Goal: Task Accomplishment & Management: Manage account settings

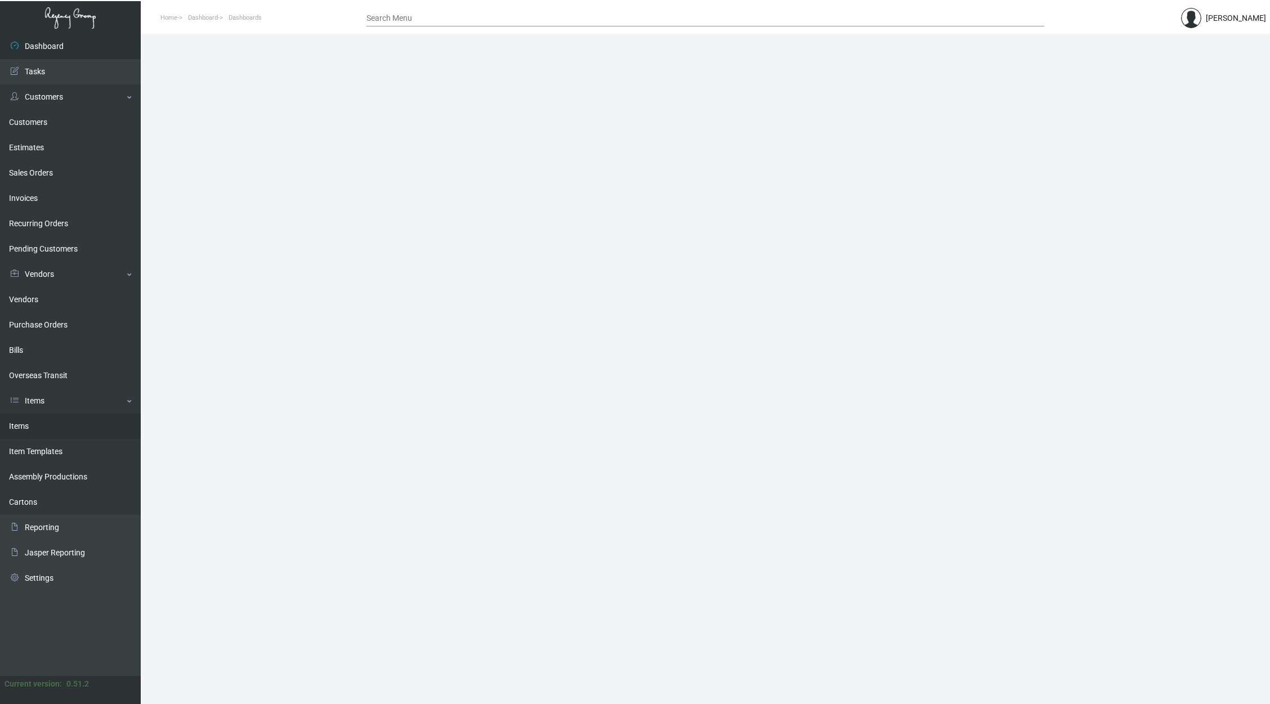
click at [71, 433] on link "Items" at bounding box center [70, 426] width 141 height 25
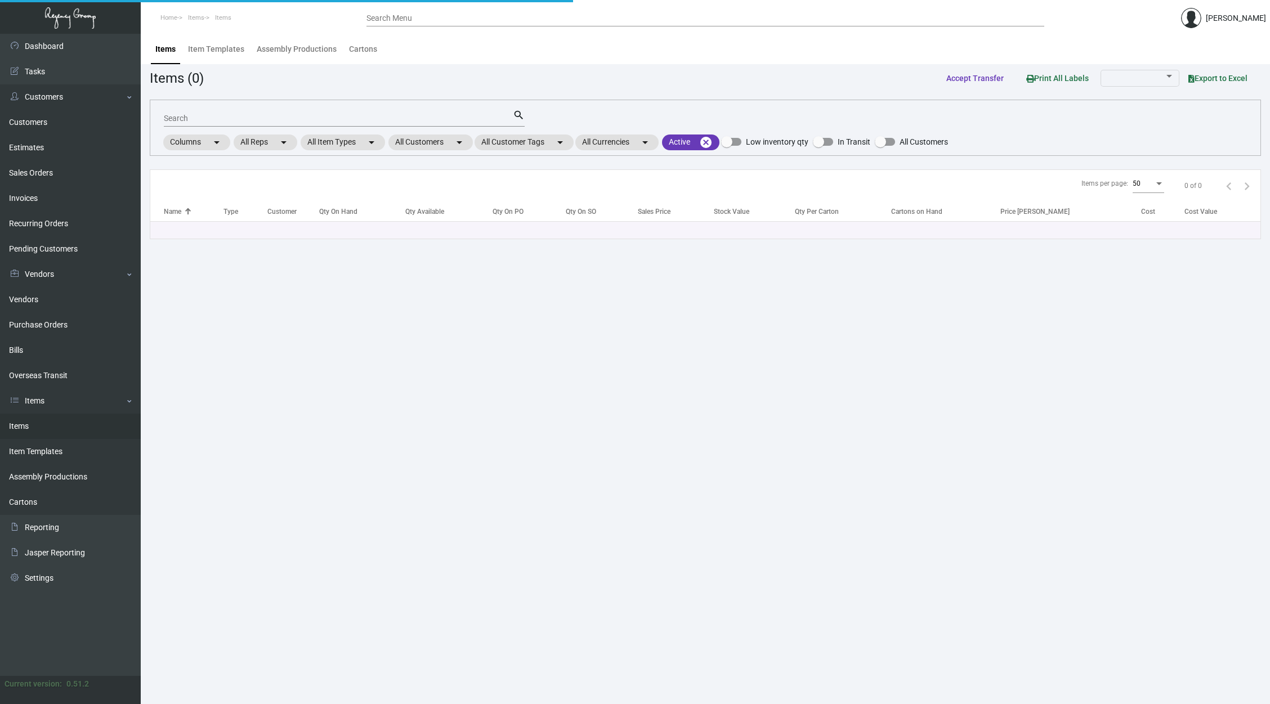
click at [413, 117] on input "Search" at bounding box center [338, 118] width 349 height 9
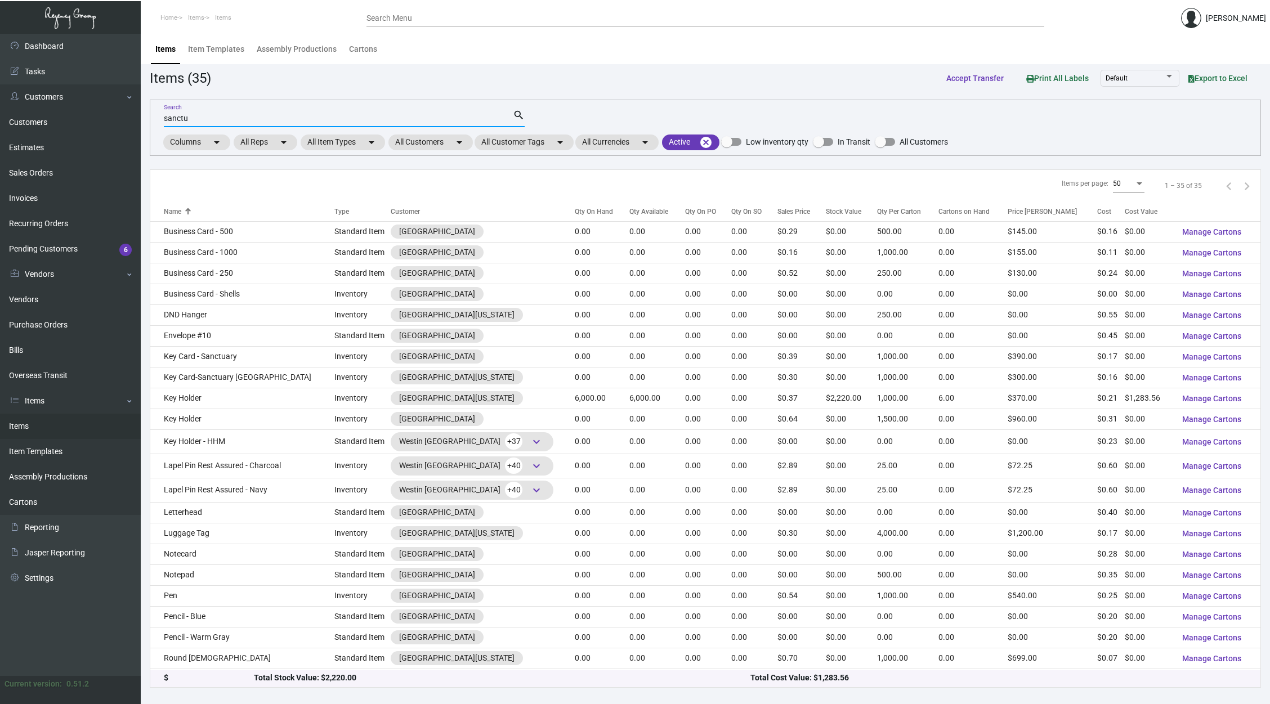
type input "sanctu"
click at [630, 212] on div "Qty Available" at bounding box center [649, 212] width 39 height 10
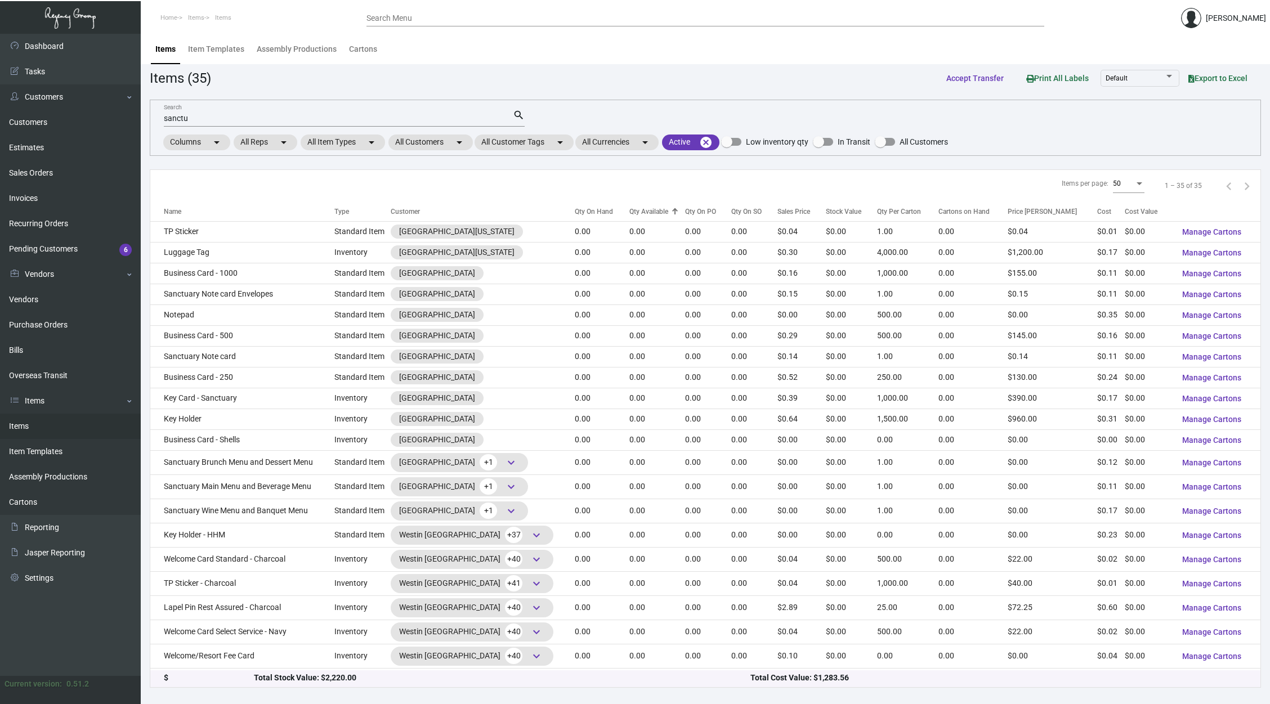
click at [630, 212] on div "Qty Available" at bounding box center [649, 212] width 39 height 10
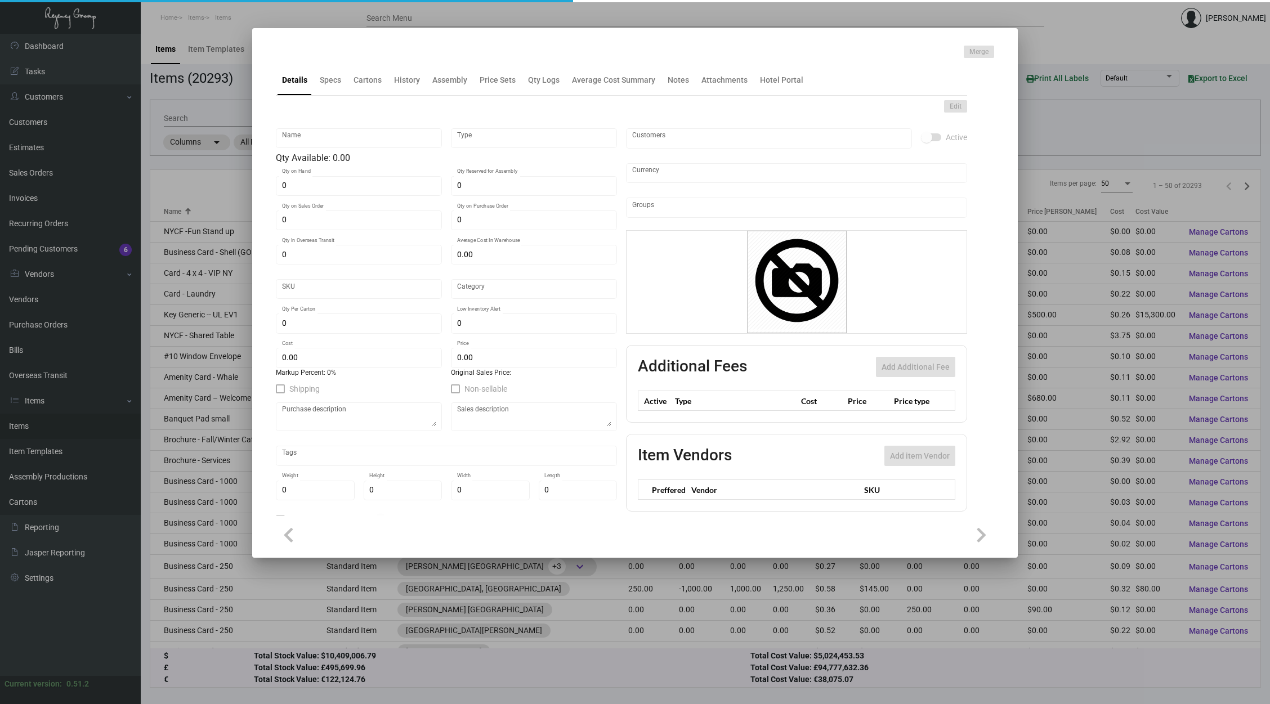
type input "Key Card - Alila Napa"
type input "Inventory"
type input "5,000"
type input "10,000"
type input "$ 0.455"
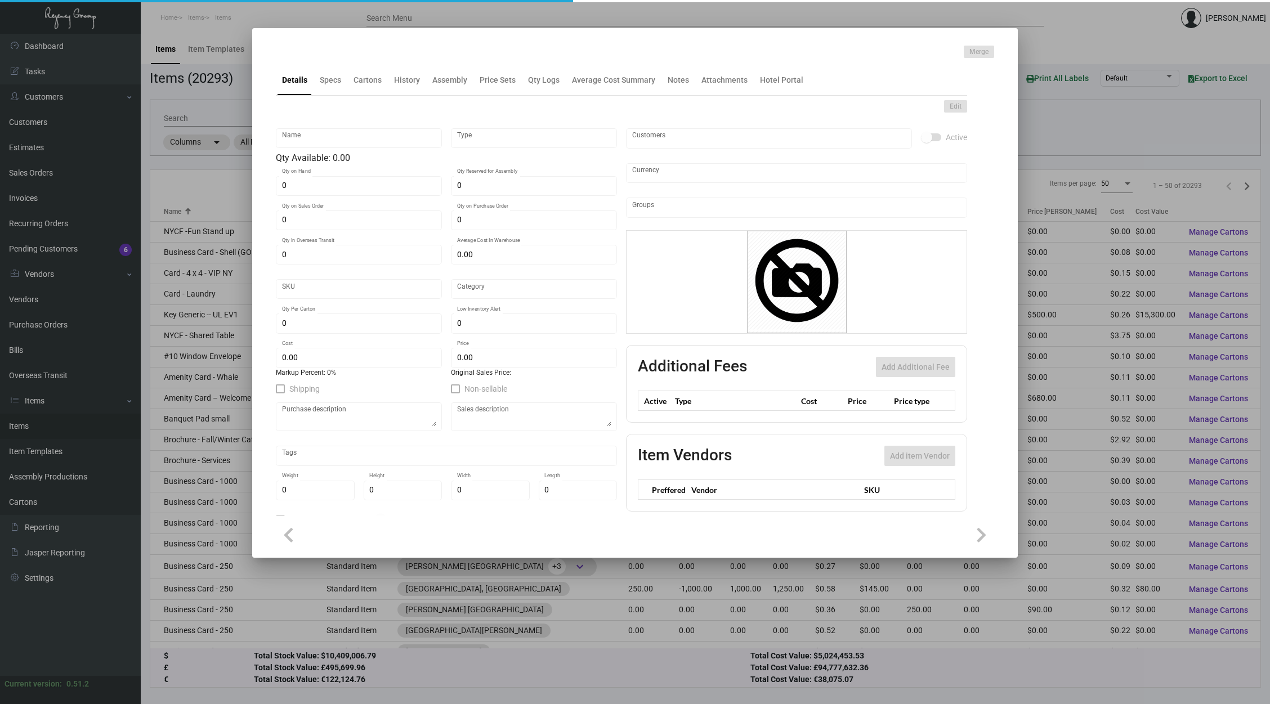
type input "Alila NP-Key Card -93"
type input "Overseas"
type input "1,000"
type input "$ 0.103"
type input "$ 0.33"
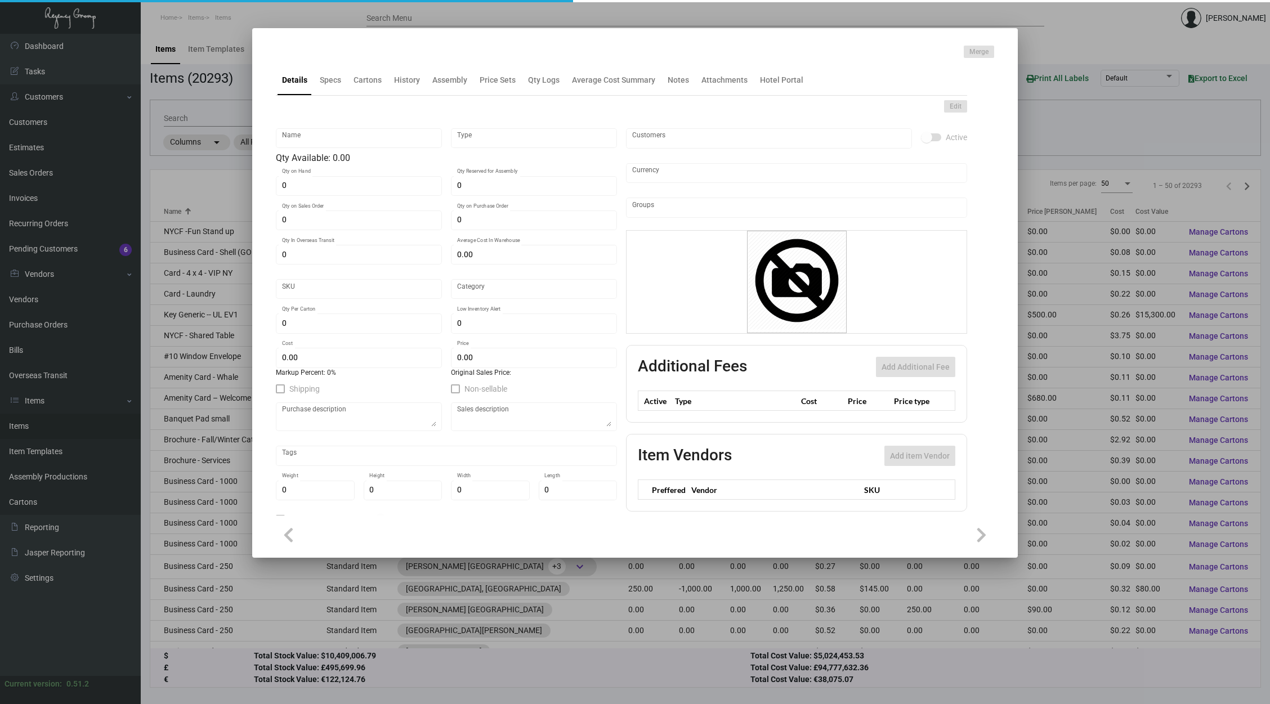
checkbox input "true"
type input "United States Dollar $"
